Goal: Navigation & Orientation: Find specific page/section

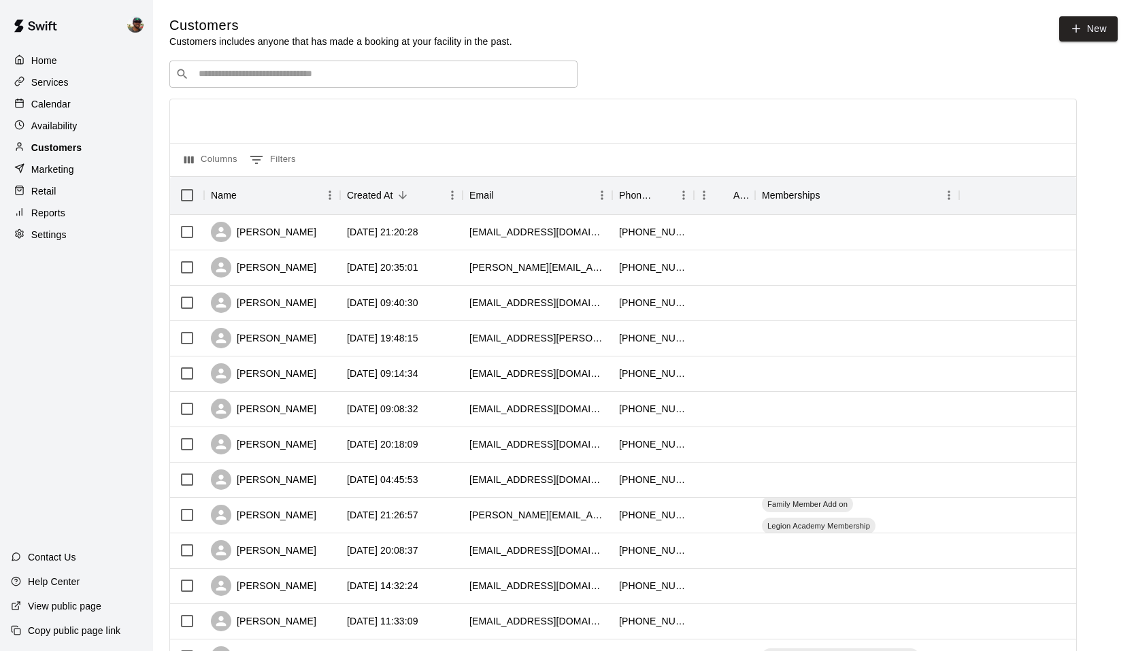
click at [63, 148] on p "Customers" at bounding box center [56, 148] width 50 height 14
click at [62, 73] on div "Services" at bounding box center [76, 82] width 131 height 20
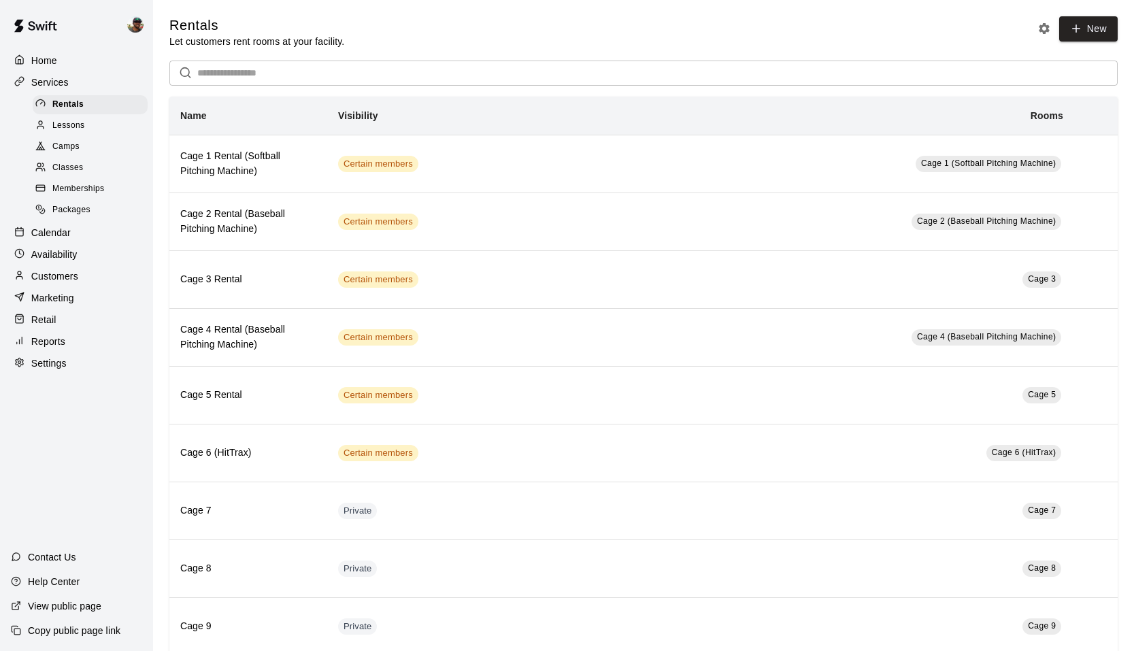
click at [66, 231] on p "Calendar" at bounding box center [50, 233] width 39 height 14
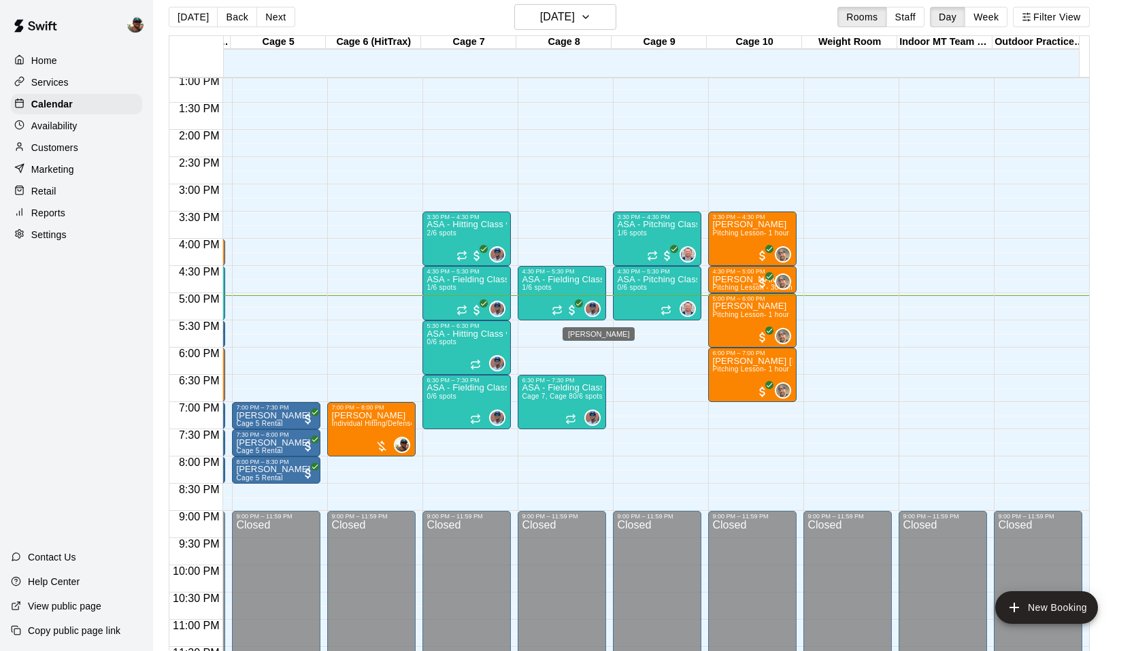
scroll to position [741, 374]
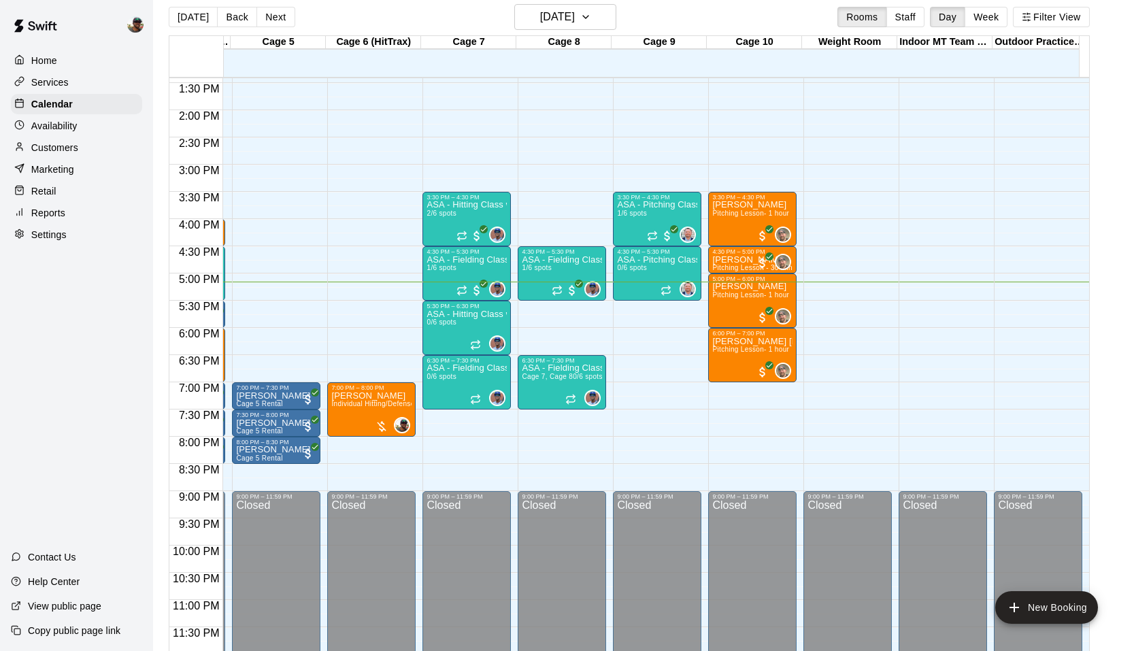
click at [60, 236] on p "Settings" at bounding box center [48, 235] width 35 height 14
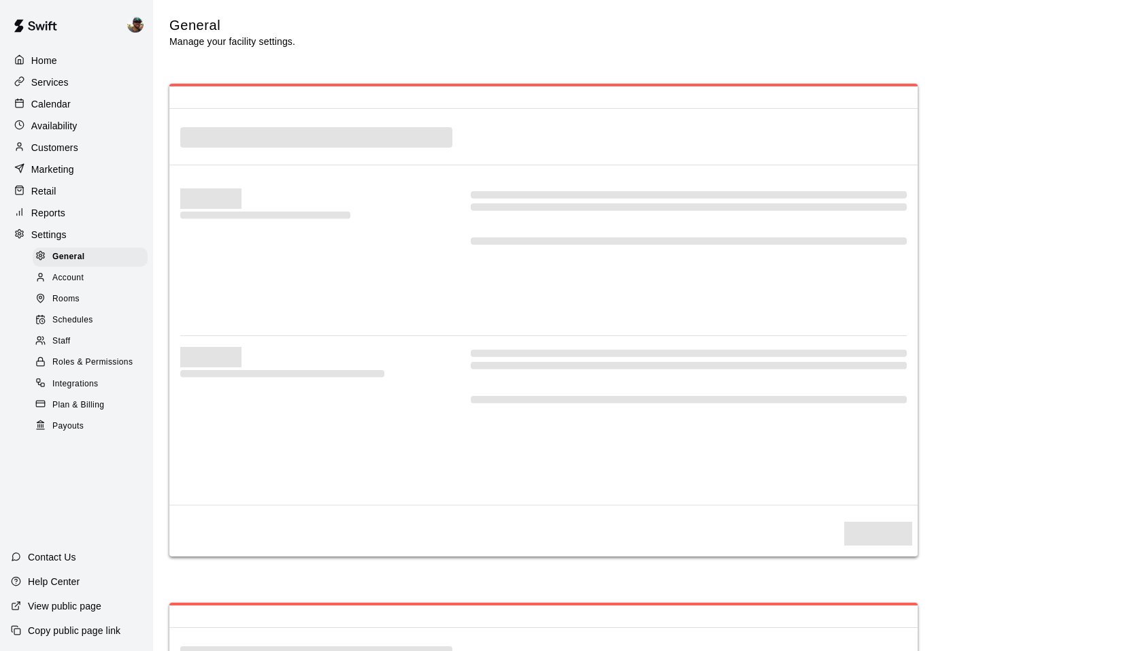
select select "**"
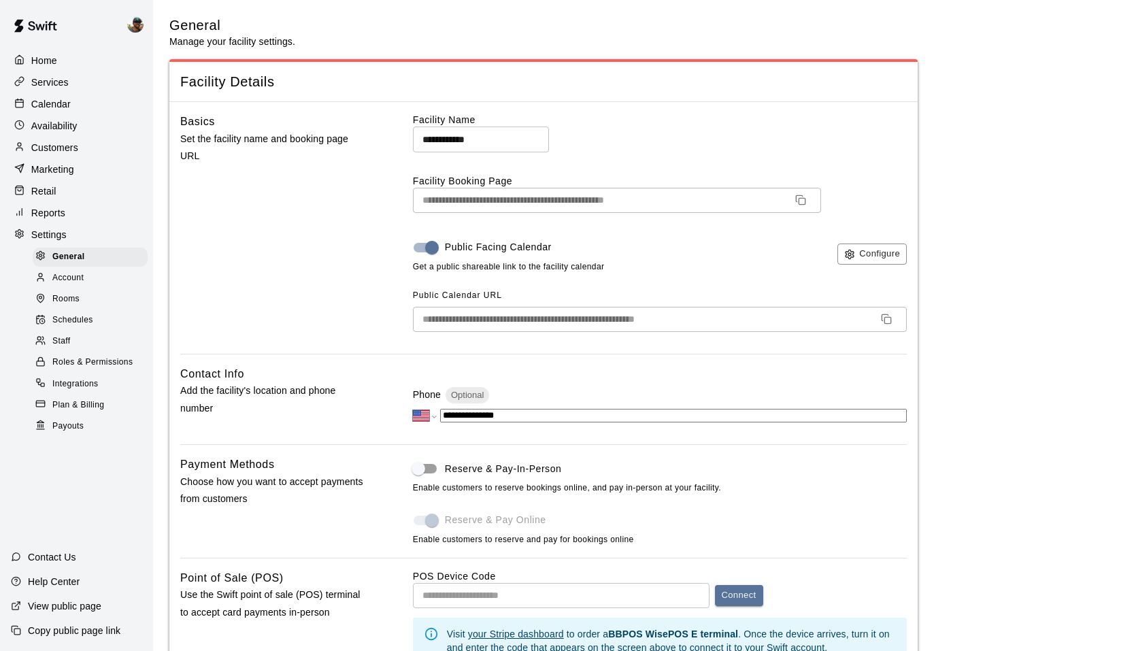
scroll to position [2647, 0]
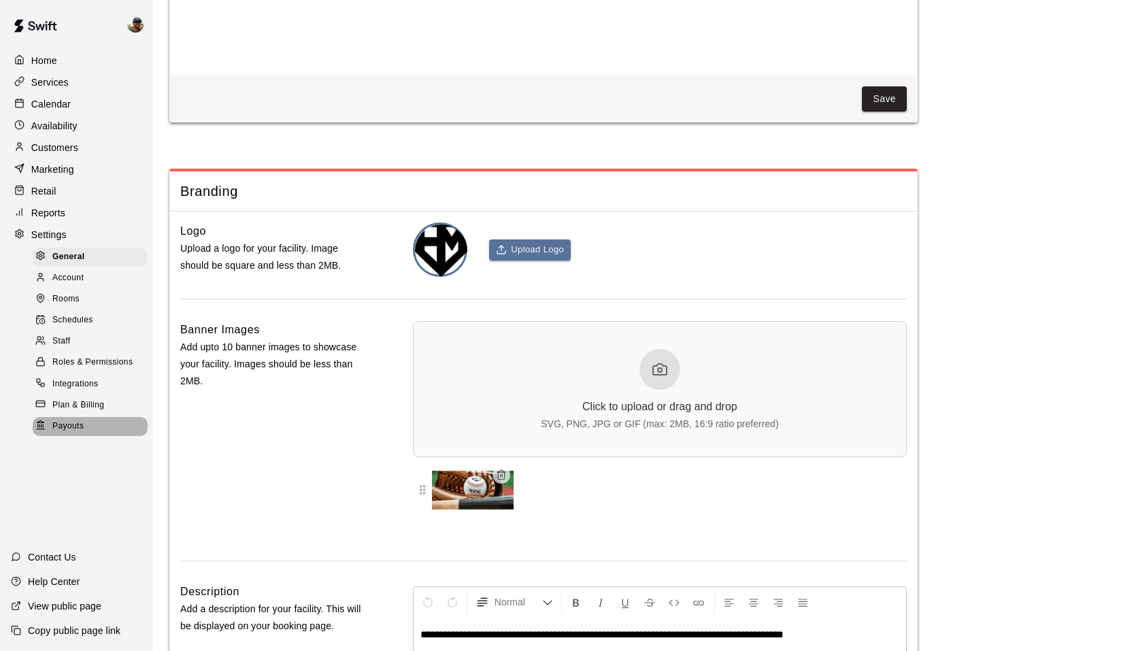
click at [77, 421] on span "Payouts" at bounding box center [67, 427] width 31 height 14
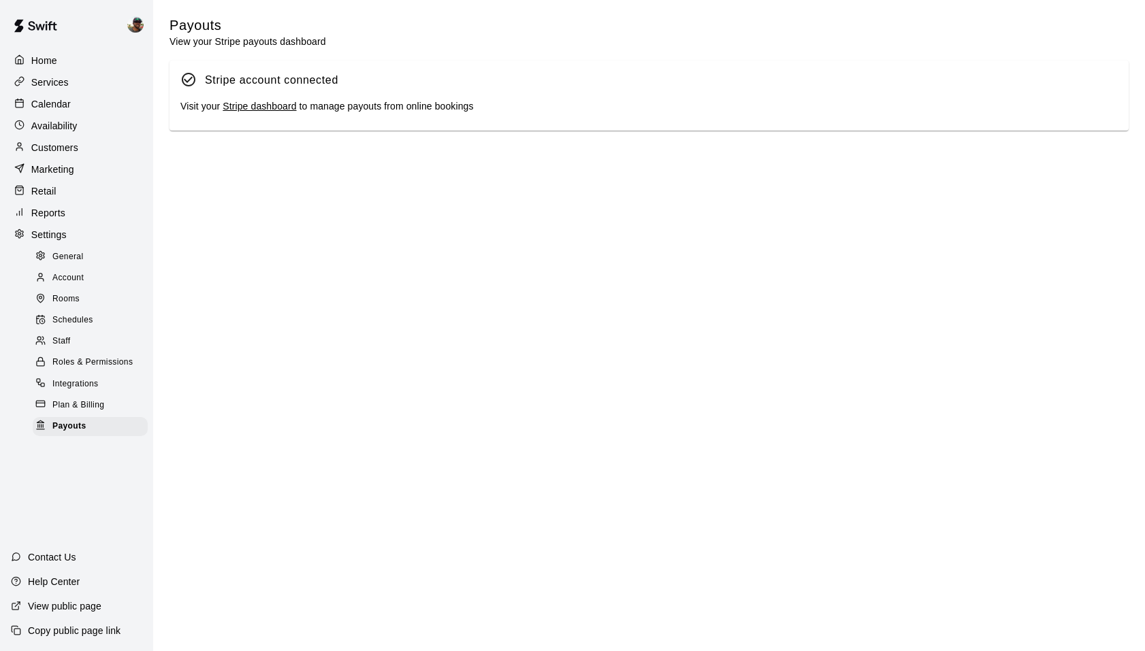
click at [278, 109] on link "Stripe dashboard" at bounding box center [259, 106] width 73 height 11
click at [55, 147] on p "Customers" at bounding box center [54, 148] width 47 height 14
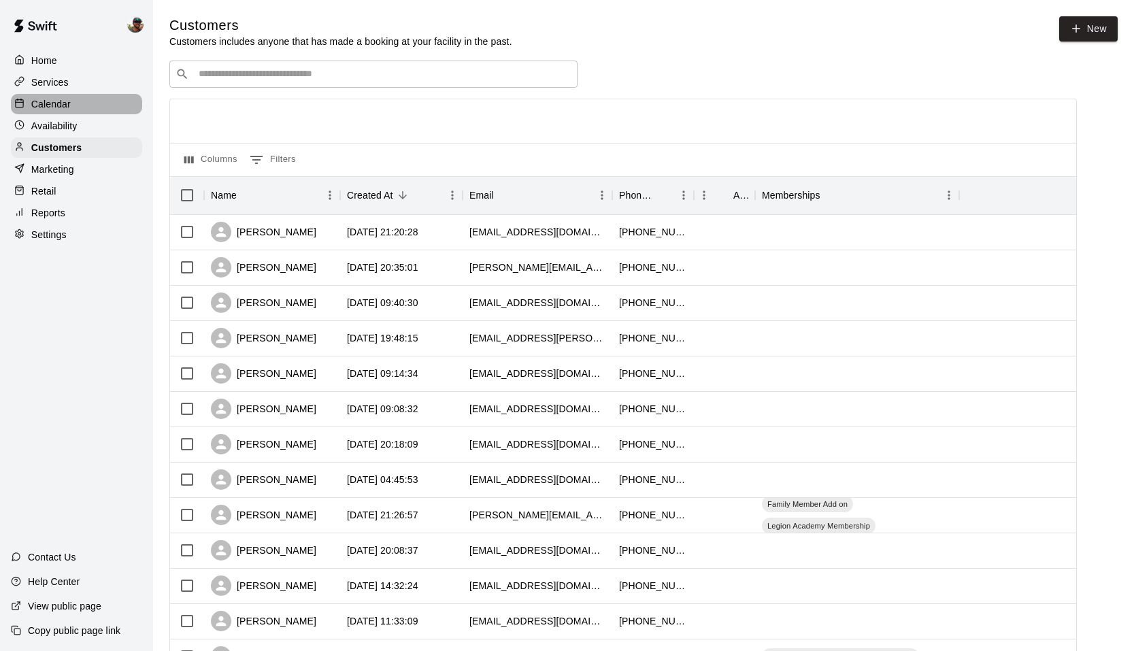
click at [70, 107] on p "Calendar" at bounding box center [50, 104] width 39 height 14
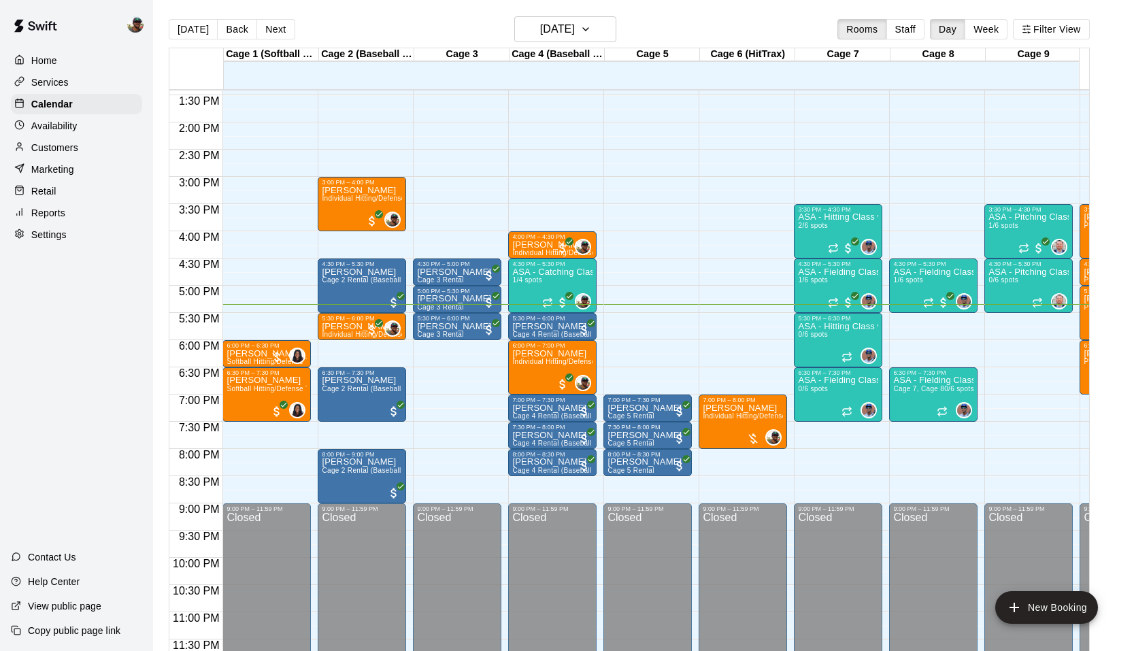
scroll to position [740, 0]
